Goal: Navigation & Orientation: Find specific page/section

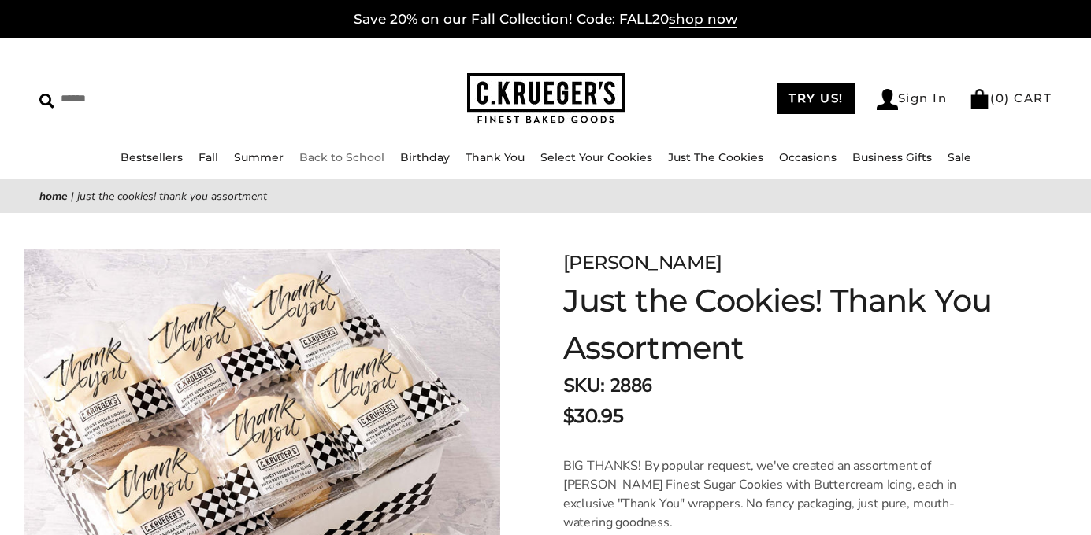
click at [359, 158] on link "Back to School" at bounding box center [341, 157] width 85 height 14
